Goal: Task Accomplishment & Management: Complete application form

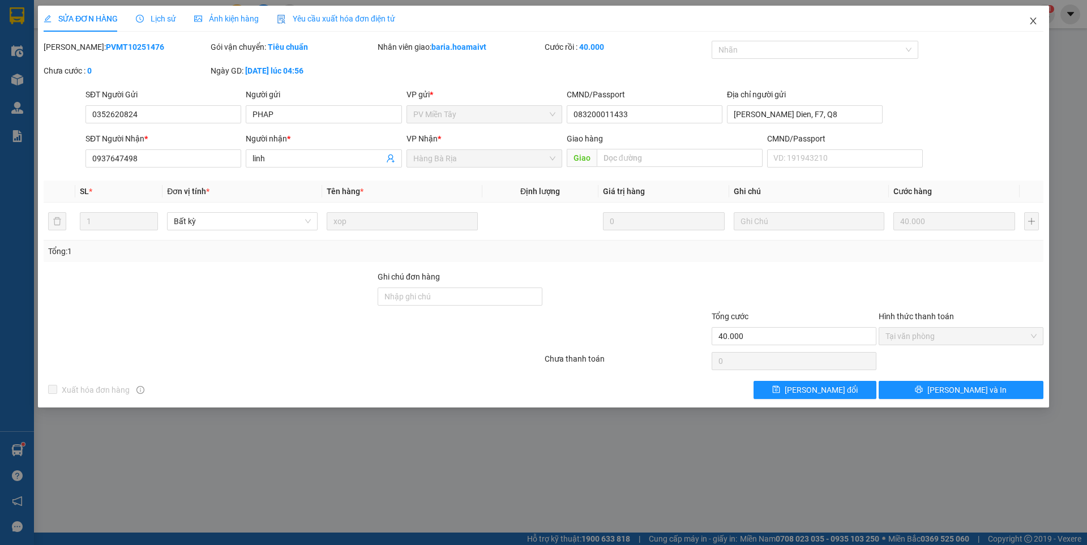
click at [1032, 20] on icon "close" at bounding box center [1033, 21] width 6 height 7
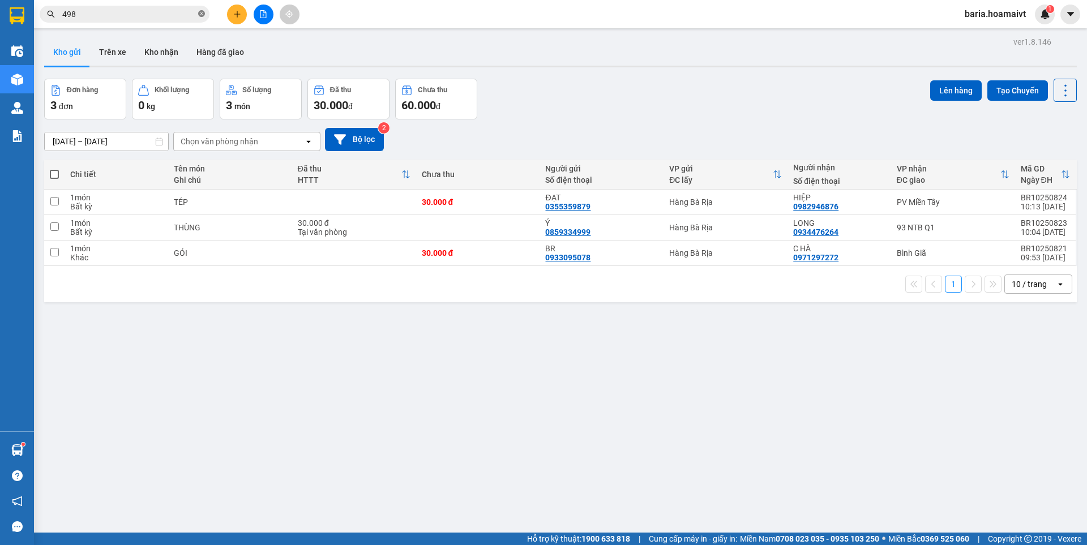
click at [202, 14] on icon "close-circle" at bounding box center [201, 13] width 7 height 7
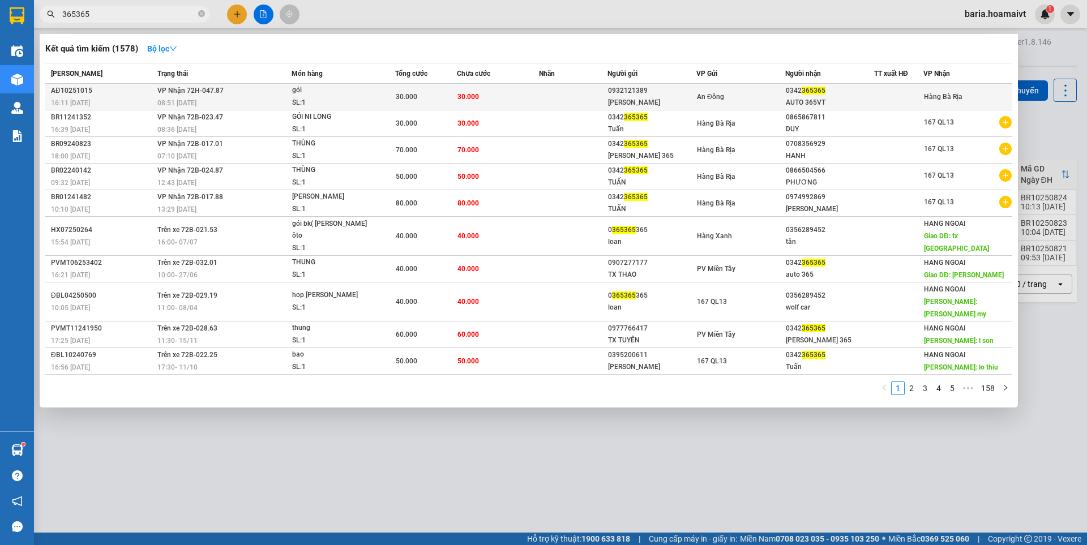
type input "365365"
click at [794, 93] on div "0342 365365" at bounding box center [830, 91] width 88 height 12
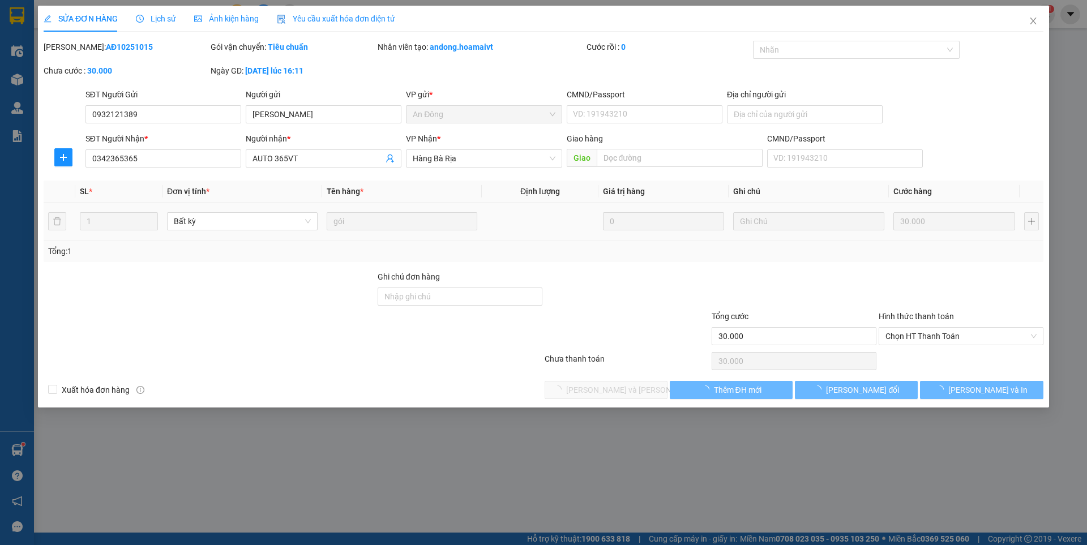
type input "0932121389"
type input "[PERSON_NAME]"
type input "0342365365"
type input "AUTO 365VT"
type input "30.000"
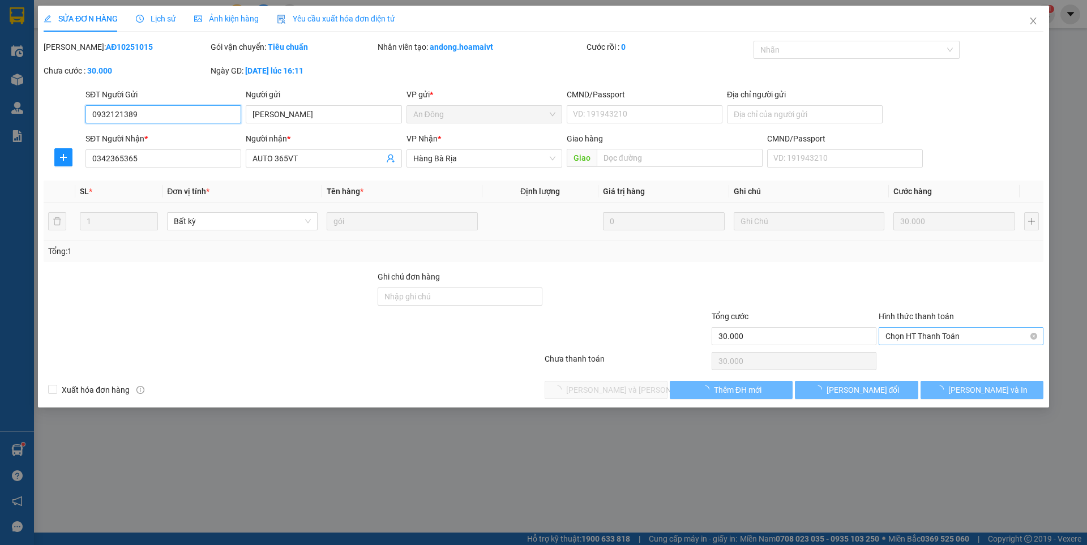
click at [897, 332] on span "Chọn HT Thanh Toán" at bounding box center [960, 336] width 151 height 17
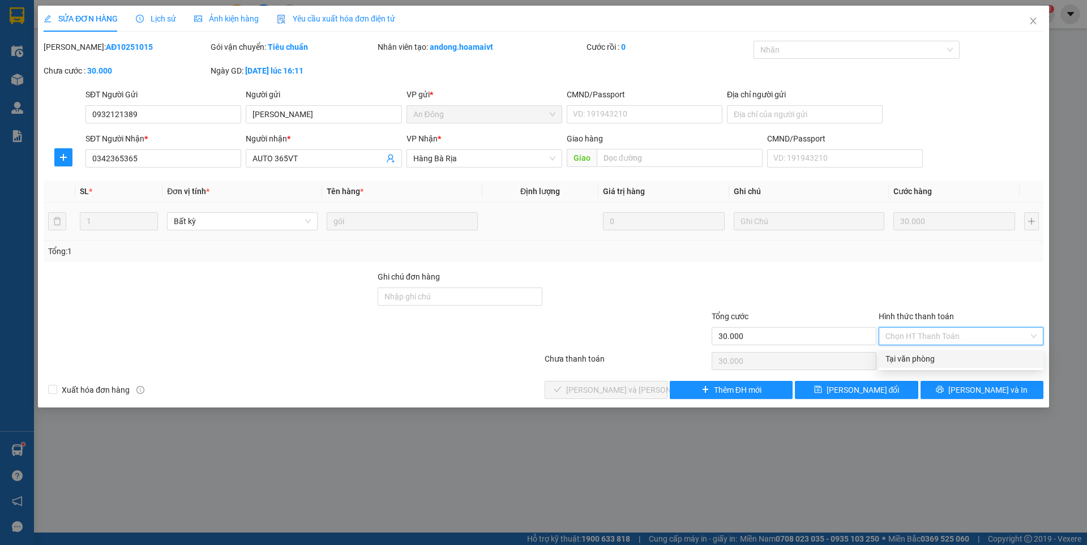
click at [898, 354] on div "Tại văn phòng" at bounding box center [960, 359] width 151 height 12
type input "0"
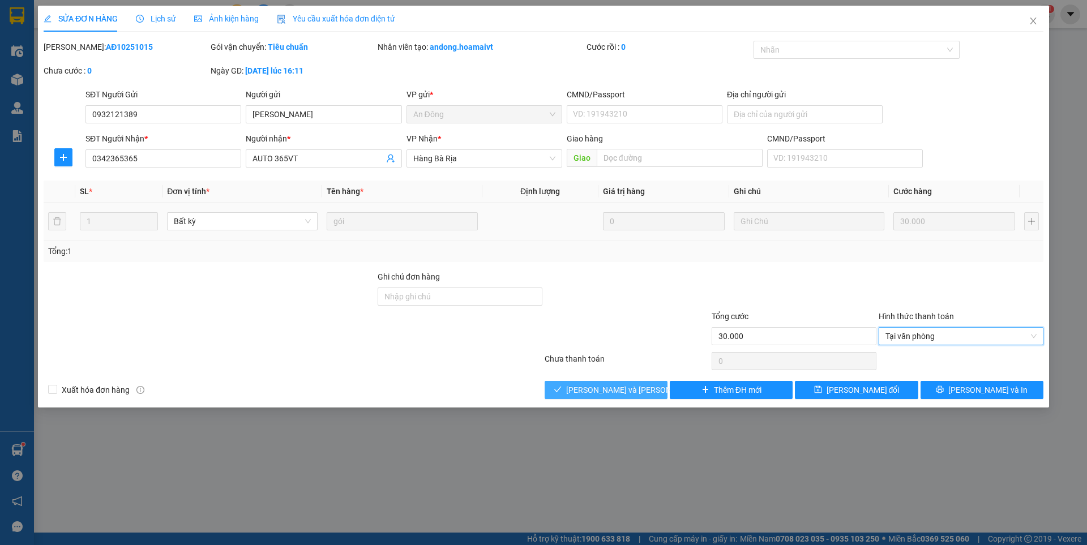
click at [639, 388] on span "[PERSON_NAME] và [PERSON_NAME] hàng" at bounding box center [642, 390] width 153 height 12
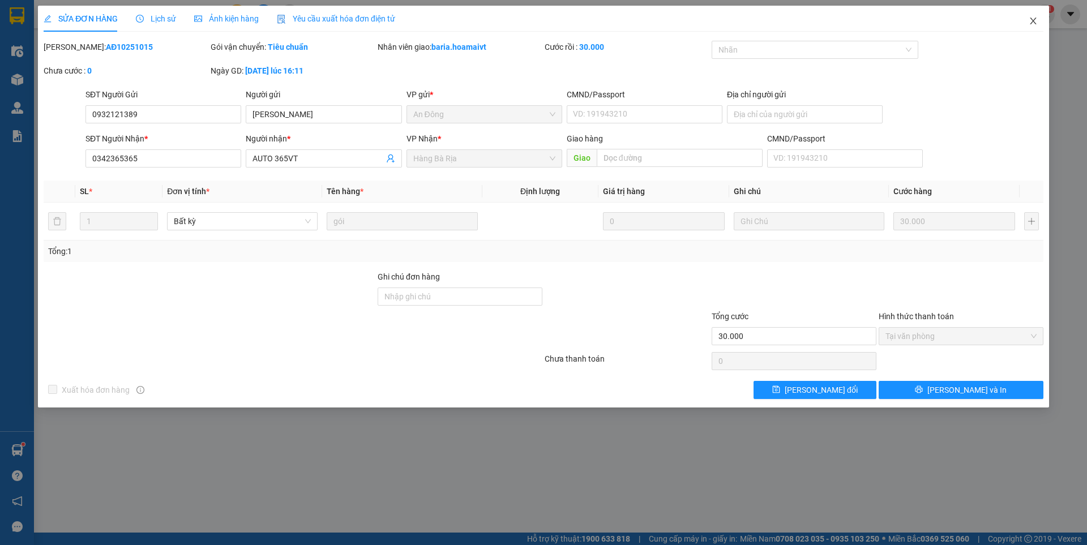
click at [1030, 22] on icon "close" at bounding box center [1033, 20] width 9 height 9
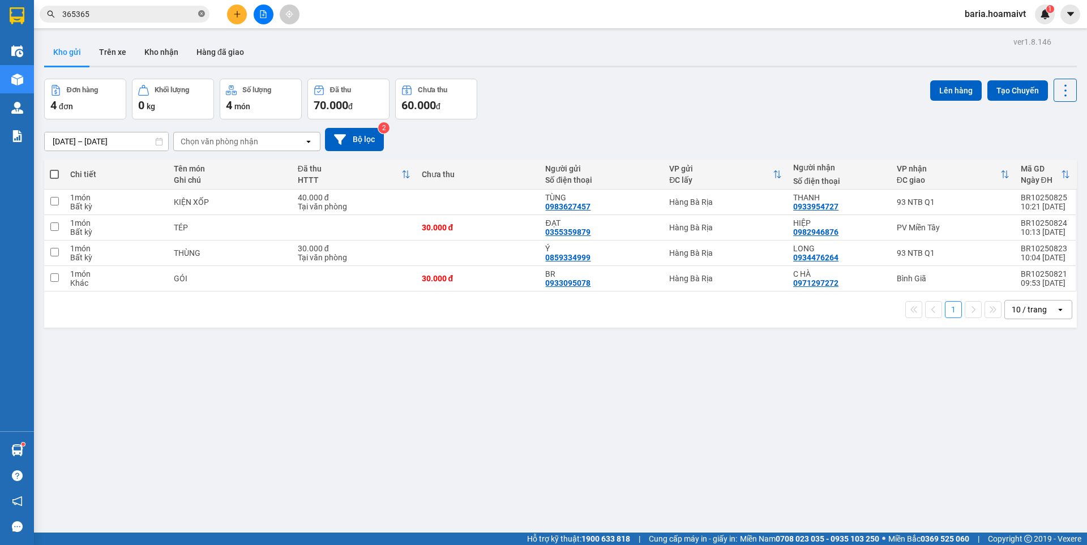
click at [199, 11] on icon "close-circle" at bounding box center [201, 13] width 7 height 7
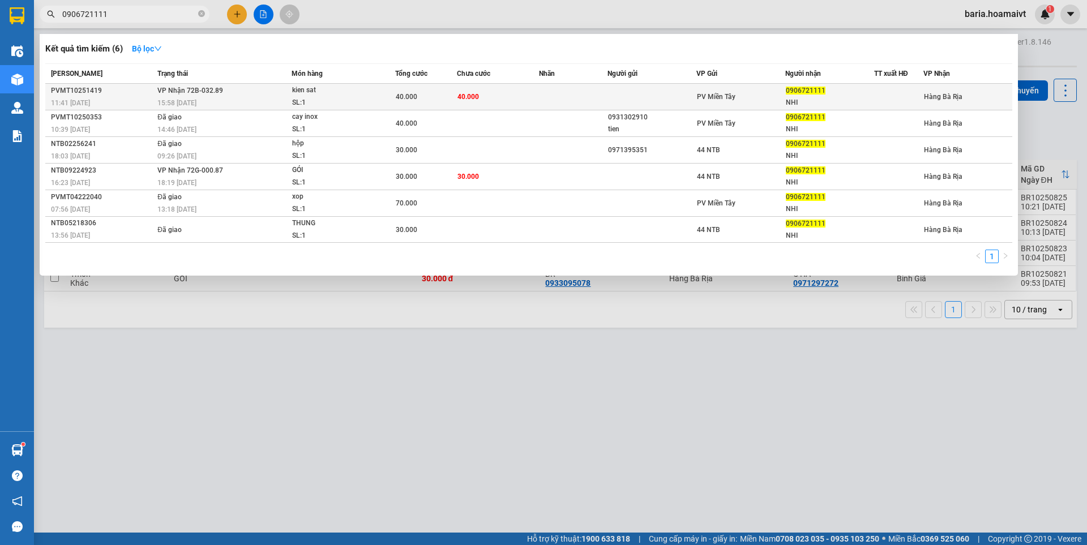
type input "0906721111"
click at [816, 96] on div "0906721111" at bounding box center [830, 91] width 88 height 12
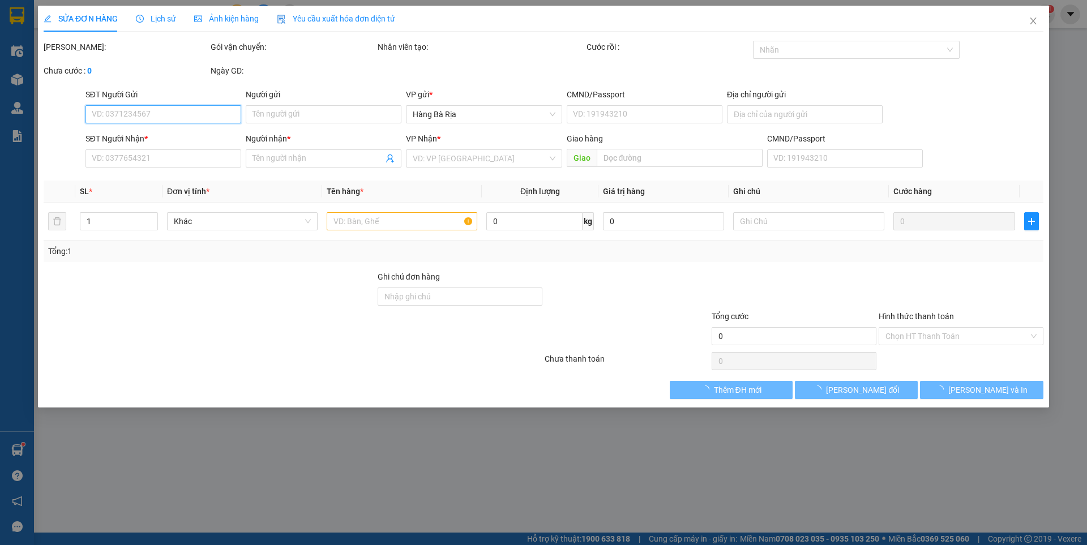
type input "0906721111"
type input "NHI"
type input "40.000"
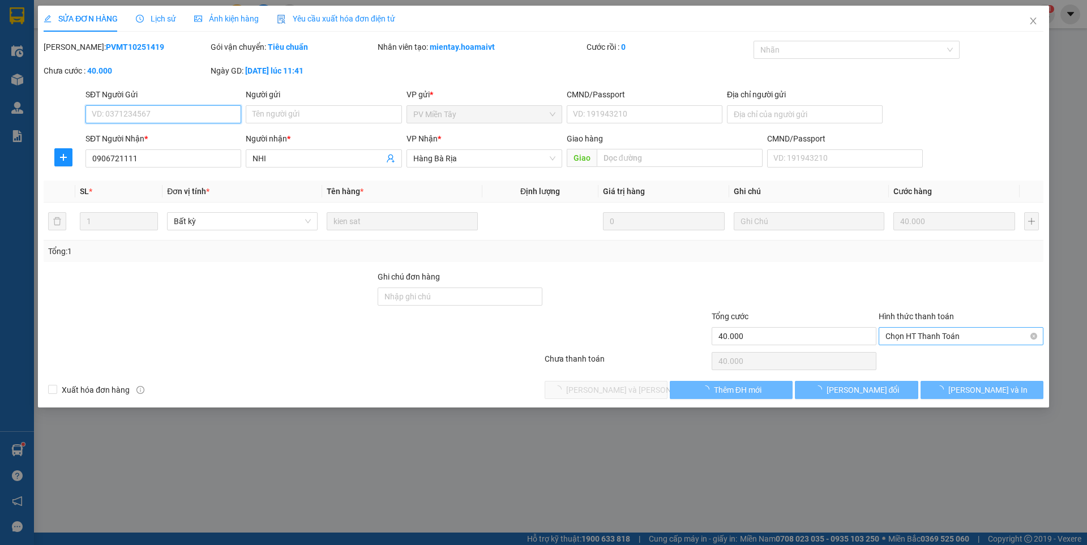
click at [930, 338] on span "Chọn HT Thanh Toán" at bounding box center [960, 336] width 151 height 17
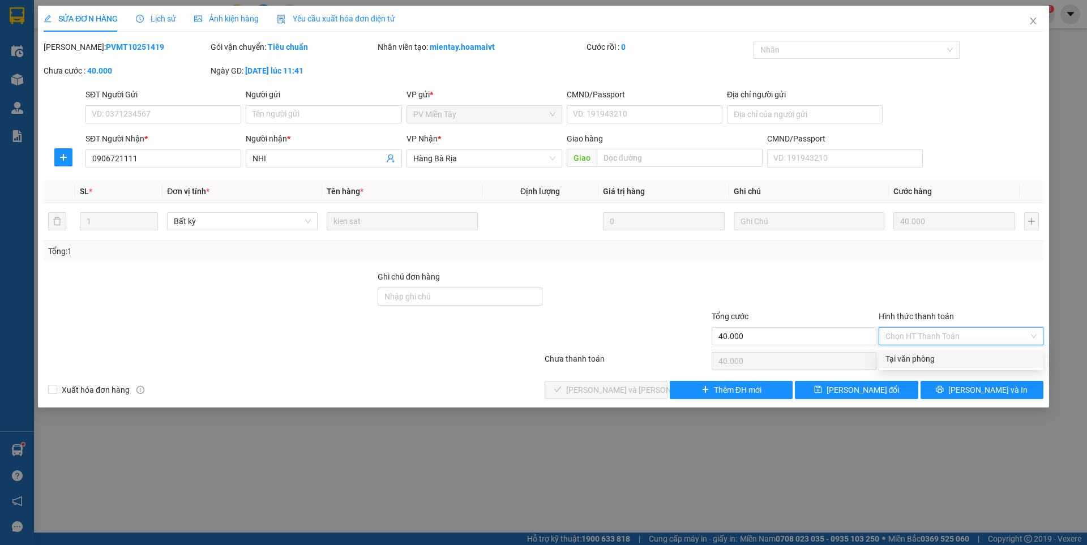
drag, startPoint x: 928, startPoint y: 356, endPoint x: 710, endPoint y: 400, distance: 222.4
click at [927, 356] on div "Tại văn phòng" at bounding box center [960, 359] width 151 height 12
type input "0"
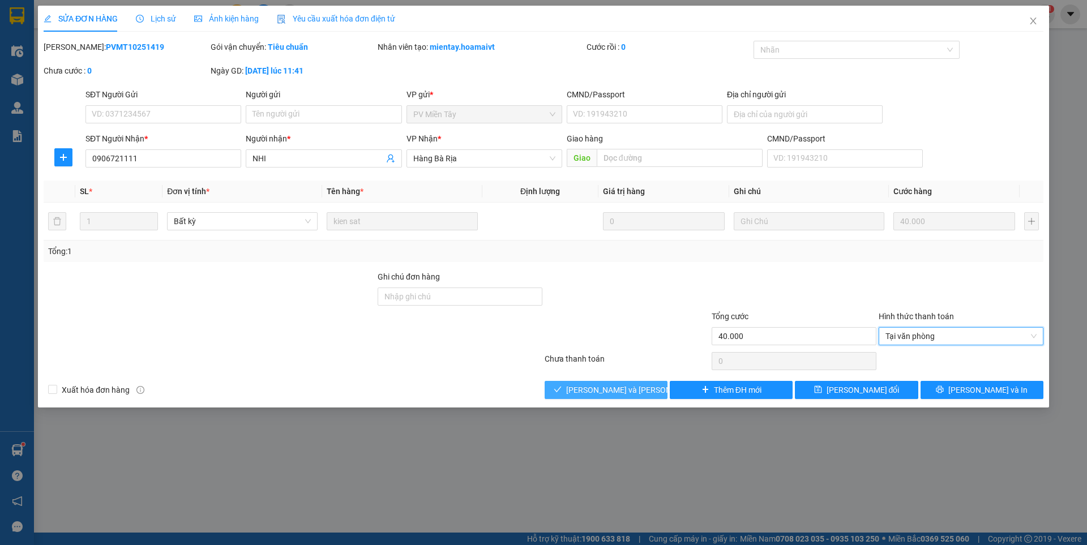
click at [636, 387] on span "[PERSON_NAME] và [PERSON_NAME] hàng" at bounding box center [642, 390] width 153 height 12
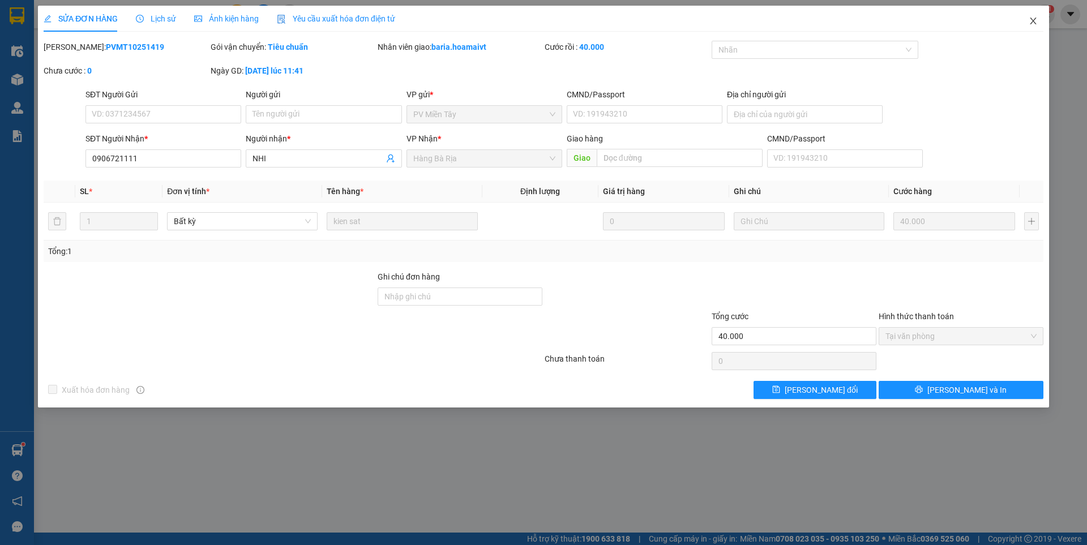
click at [1032, 21] on icon "close" at bounding box center [1033, 20] width 9 height 9
